Goal: Navigation & Orientation: Find specific page/section

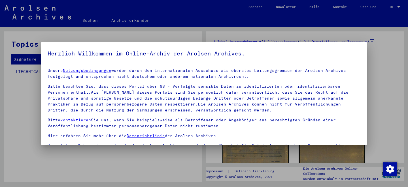
click at [357, 152] on div at bounding box center [204, 93] width 408 height 187
click at [390, 168] on img "Zustimmung ändern" at bounding box center [390, 170] width 14 height 14
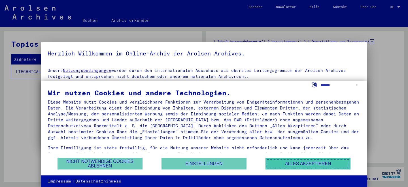
click at [281, 163] on button "Alles akzeptieren" at bounding box center [307, 164] width 85 height 12
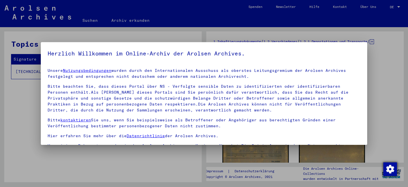
click at [389, 171] on img "Zustimmung ändern" at bounding box center [390, 170] width 14 height 14
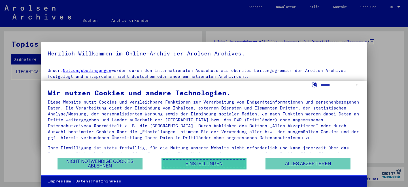
click at [193, 168] on button "Einstellungen" at bounding box center [203, 164] width 85 height 12
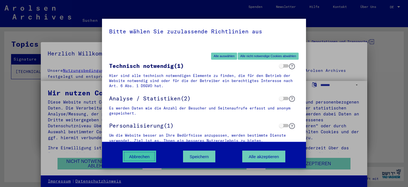
click at [142, 153] on button "Abbrechen" at bounding box center [140, 157] width 34 height 12
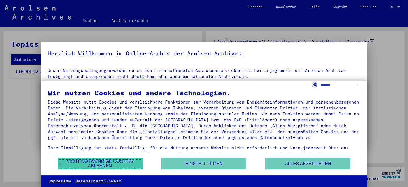
click at [115, 162] on button "Nicht notwendige Cookies ablehnen" at bounding box center [99, 164] width 85 height 12
